Goal: Information Seeking & Learning: Understand process/instructions

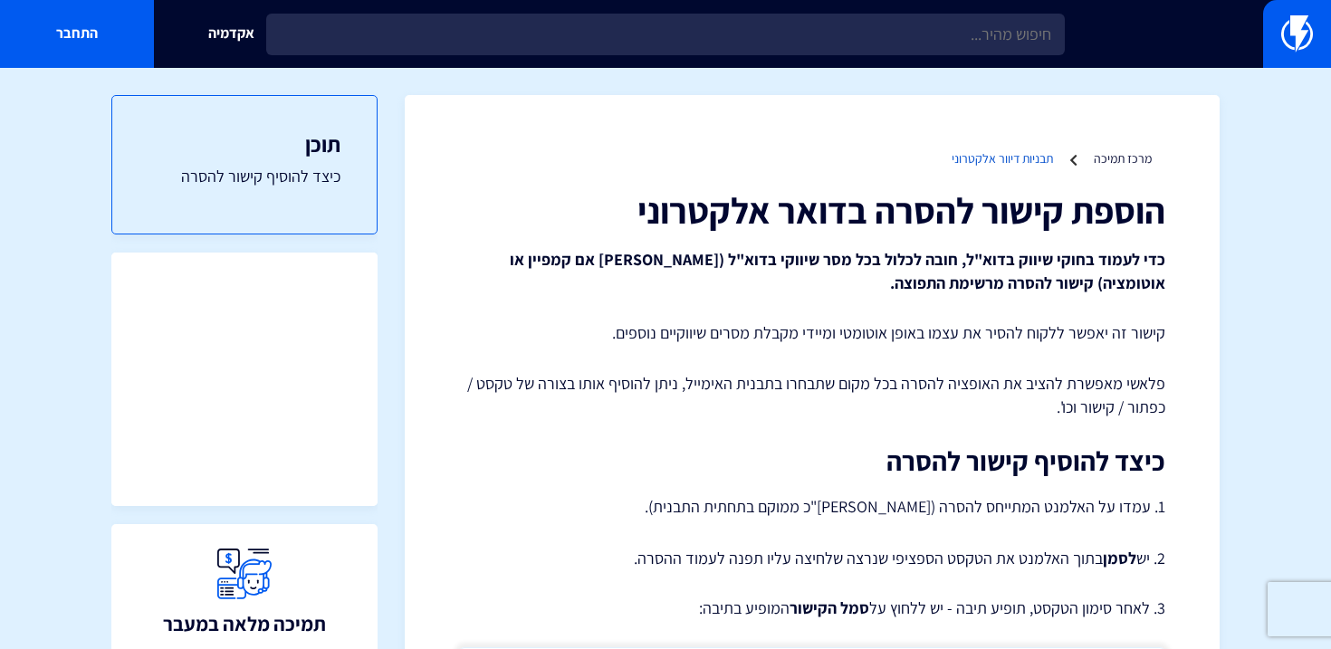
click at [1023, 160] on link "תבניות דיוור אלקטרוני" at bounding box center [1001, 158] width 101 height 16
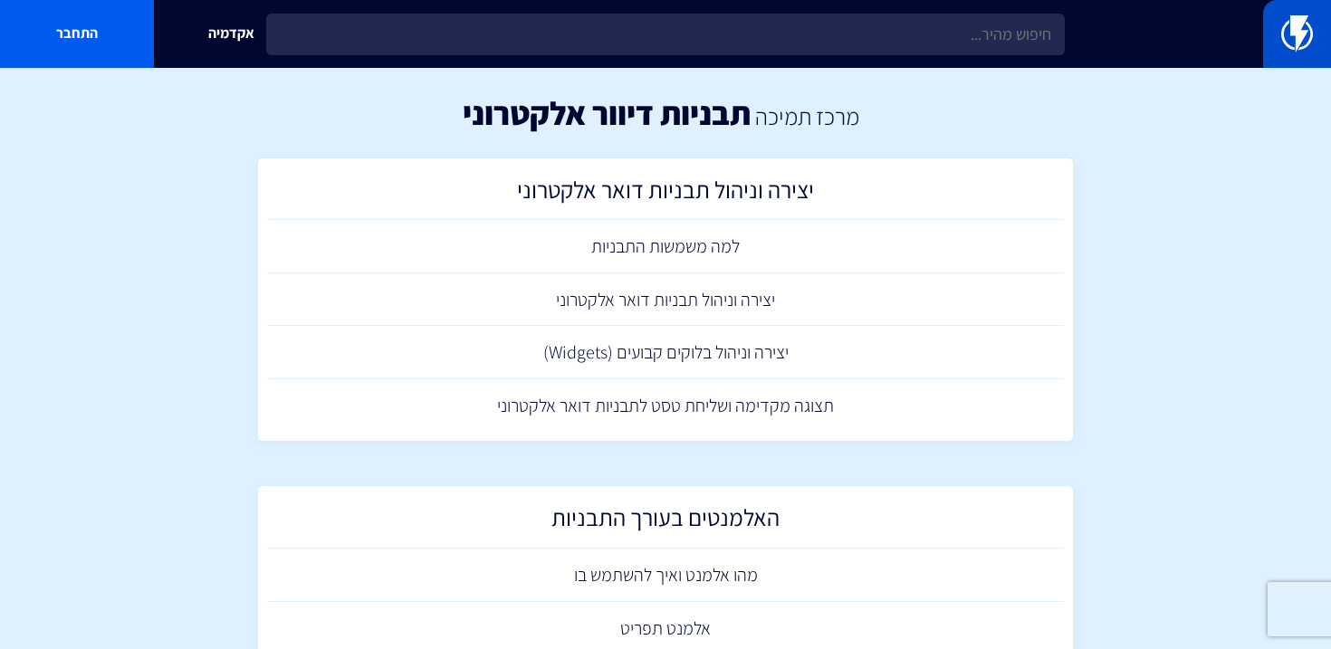
click at [1286, 35] on img at bounding box center [1297, 33] width 32 height 36
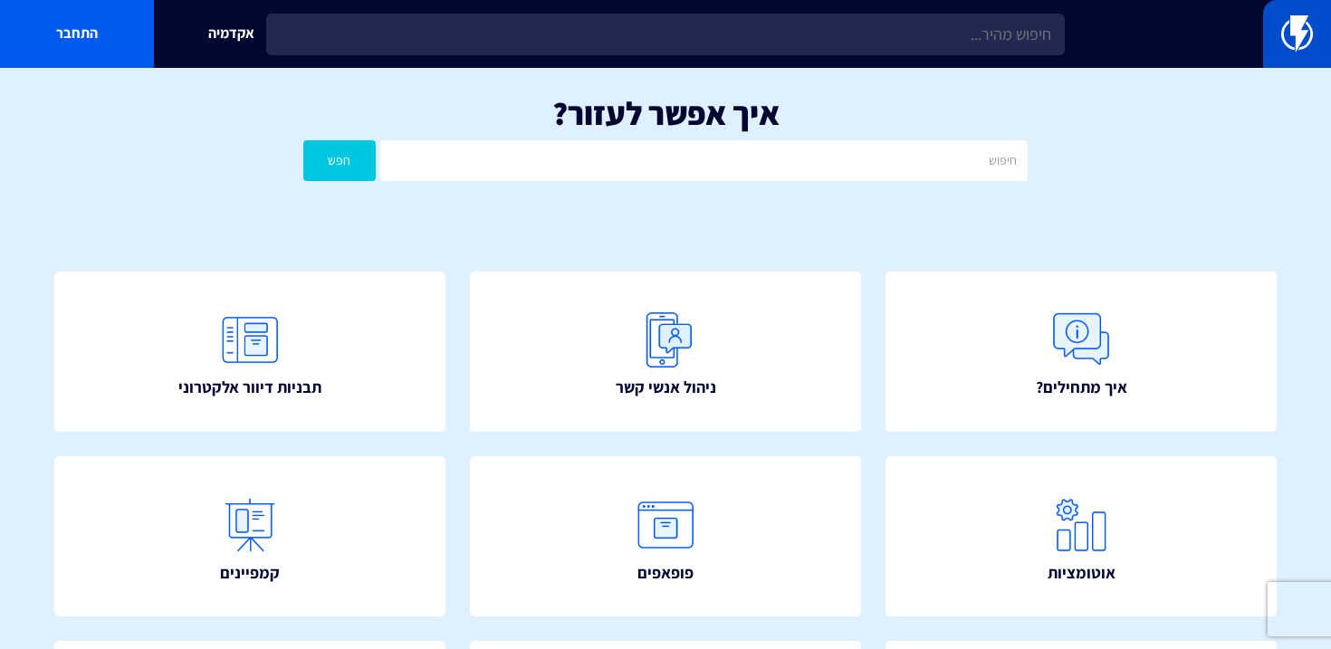
click at [1305, 33] on img at bounding box center [1297, 33] width 32 height 36
